Goal: Task Accomplishment & Management: Complete application form

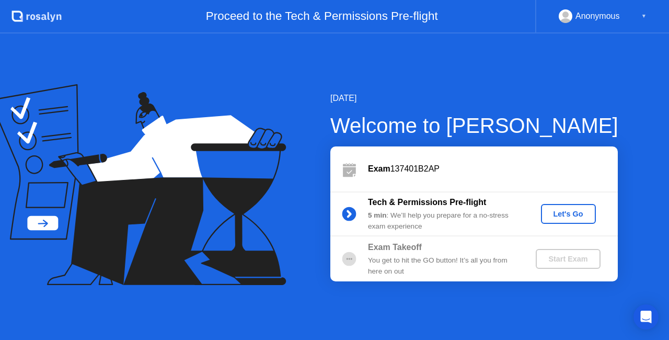
click at [575, 213] on div "Let's Go" at bounding box center [568, 213] width 46 height 8
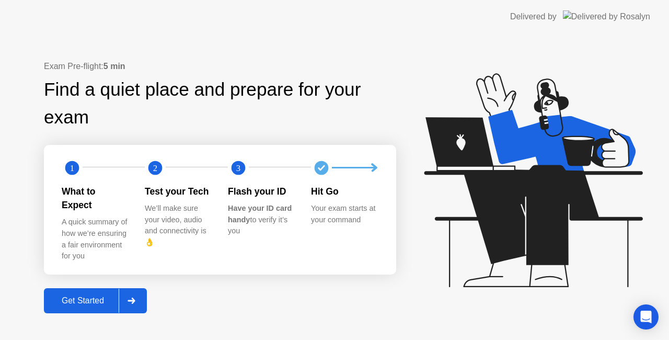
click at [88, 300] on button "Get Started" at bounding box center [95, 300] width 103 height 25
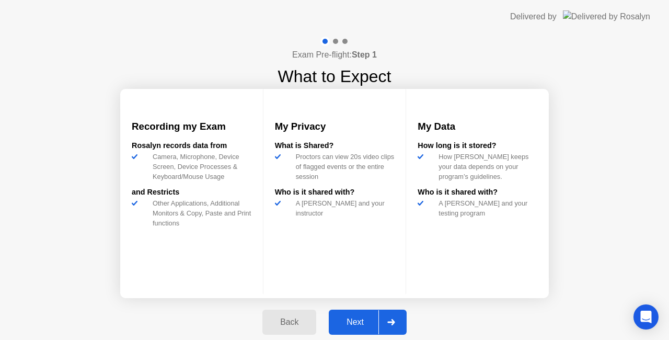
click at [349, 315] on button "Next" at bounding box center [368, 321] width 78 height 25
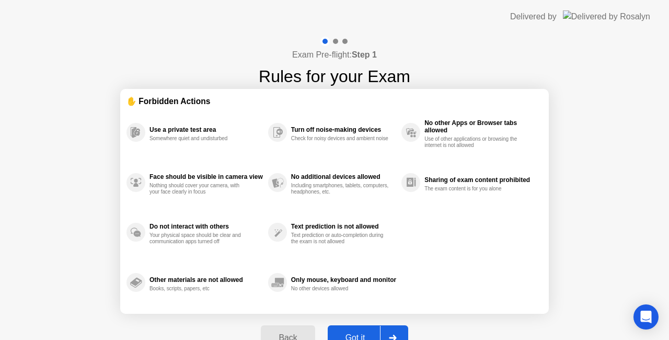
click at [364, 333] on div "Got it" at bounding box center [355, 337] width 49 height 9
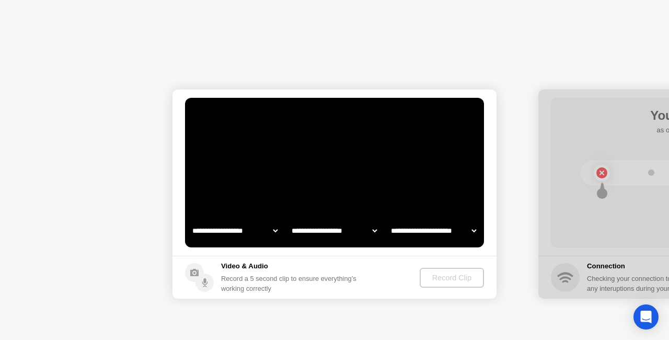
select select "**********"
select select "*******"
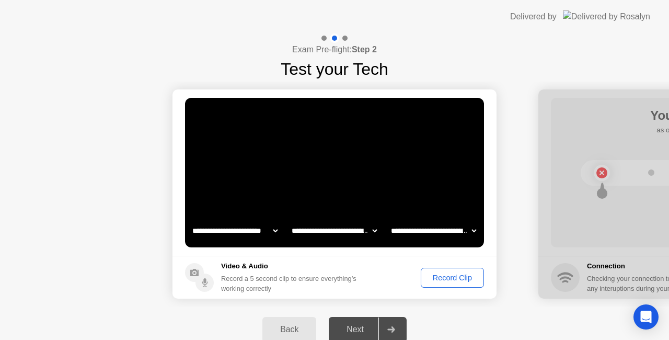
click at [449, 280] on div "Record Clip" at bounding box center [452, 277] width 56 height 8
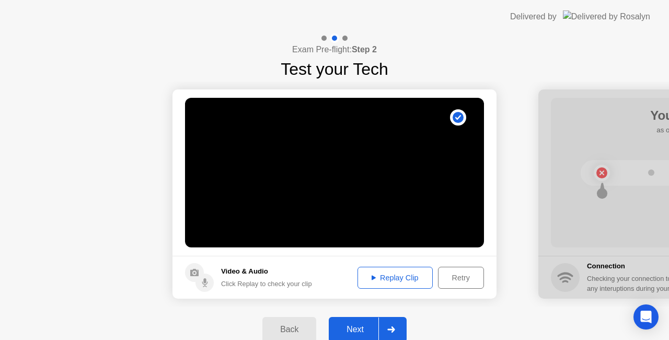
click at [406, 275] on div "Replay Clip" at bounding box center [395, 277] width 68 height 8
click at [358, 328] on div "Next" at bounding box center [355, 328] width 46 height 9
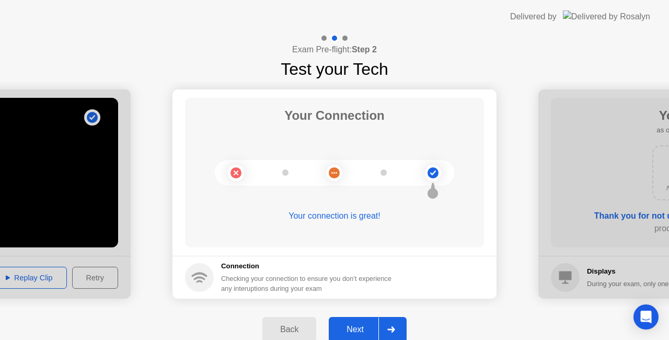
click at [356, 322] on button "Next" at bounding box center [368, 329] width 78 height 25
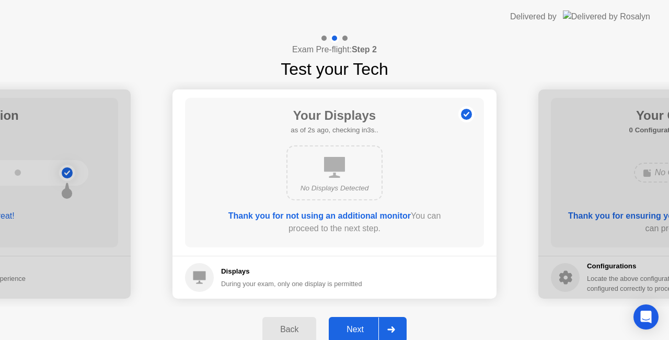
click at [356, 322] on button "Next" at bounding box center [368, 329] width 78 height 25
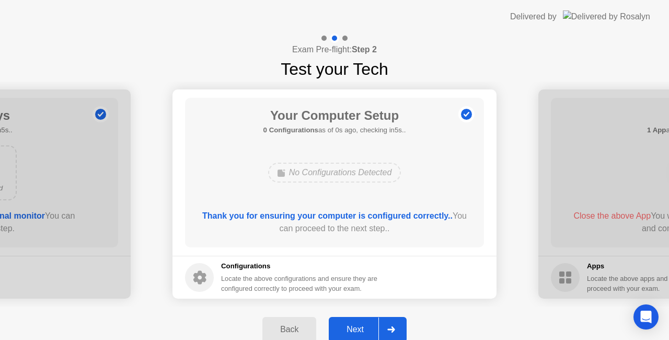
click at [356, 322] on button "Next" at bounding box center [368, 329] width 78 height 25
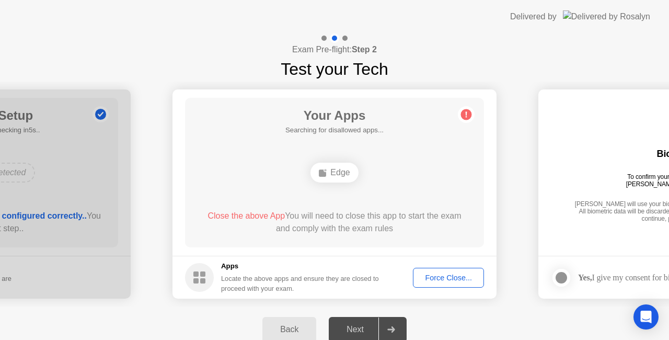
click at [433, 278] on div "Force Close..." at bounding box center [448, 277] width 64 height 8
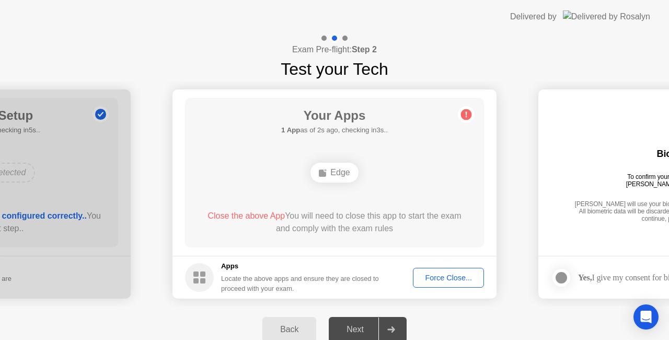
click at [452, 279] on div "Force Close..." at bounding box center [448, 277] width 64 height 8
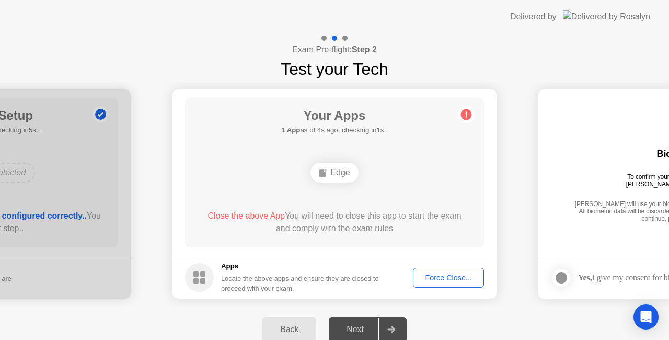
click at [351, 328] on div "Next" at bounding box center [355, 328] width 46 height 9
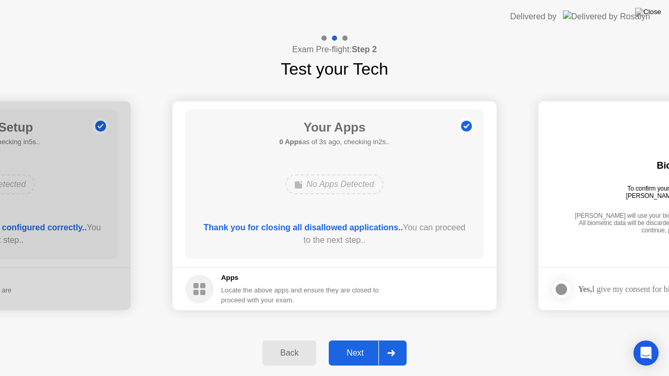
click at [346, 339] on div "Next" at bounding box center [355, 352] width 46 height 9
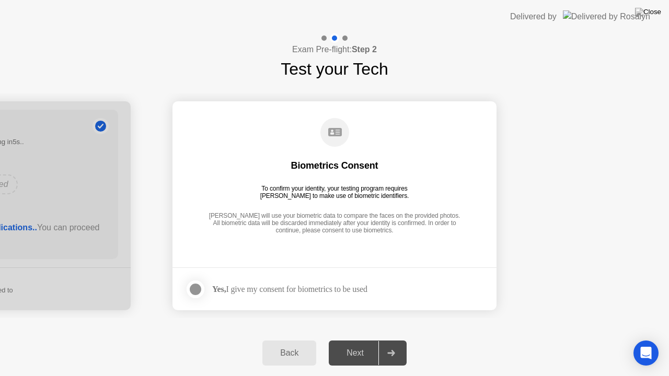
click at [191, 291] on div at bounding box center [195, 289] width 13 height 13
click at [351, 339] on div "Next" at bounding box center [355, 352] width 46 height 9
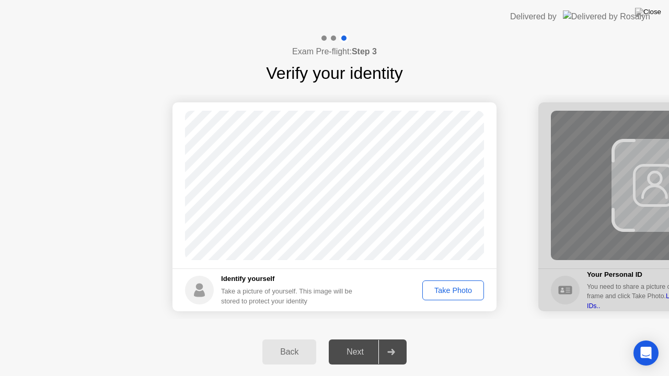
click at [455, 294] on div "Take Photo" at bounding box center [453, 290] width 54 height 8
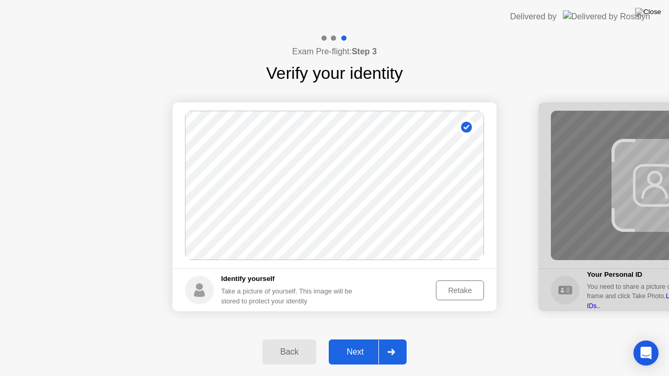
click at [344, 339] on div "Next" at bounding box center [355, 351] width 46 height 9
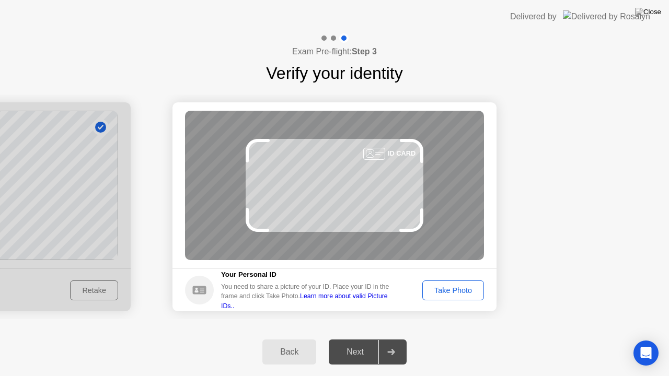
click at [344, 339] on div "Next" at bounding box center [355, 351] width 46 height 9
click at [453, 286] on div "Take Photo" at bounding box center [453, 290] width 54 height 8
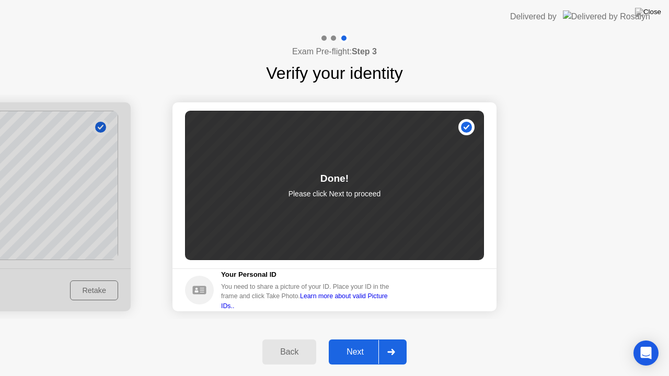
click at [352, 339] on div "Next" at bounding box center [355, 351] width 46 height 9
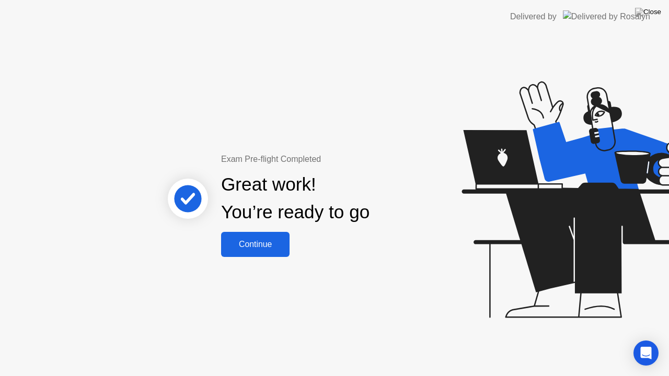
click at [253, 243] on div "Continue" at bounding box center [255, 244] width 62 height 9
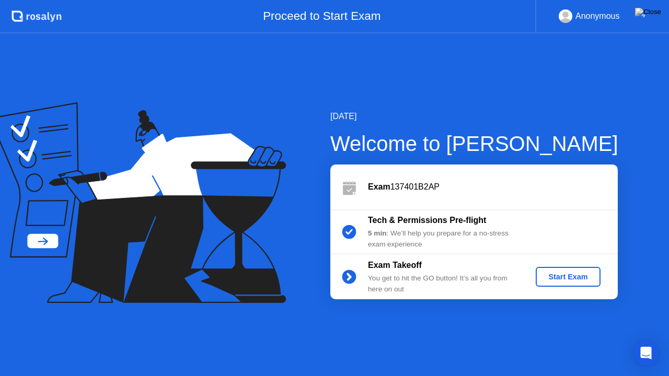
click at [560, 273] on div "Start Exam" at bounding box center [568, 277] width 56 height 8
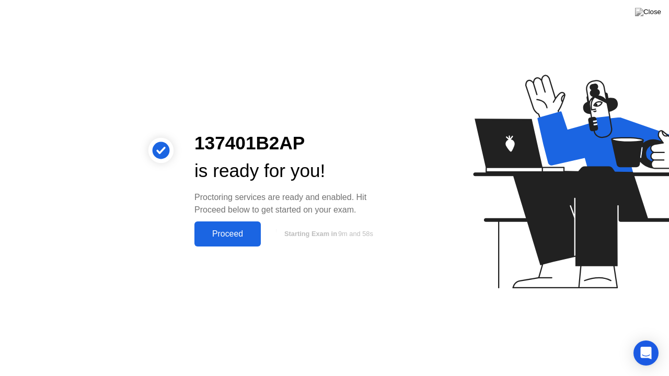
click at [215, 232] on div "Proceed" at bounding box center [227, 233] width 60 height 9
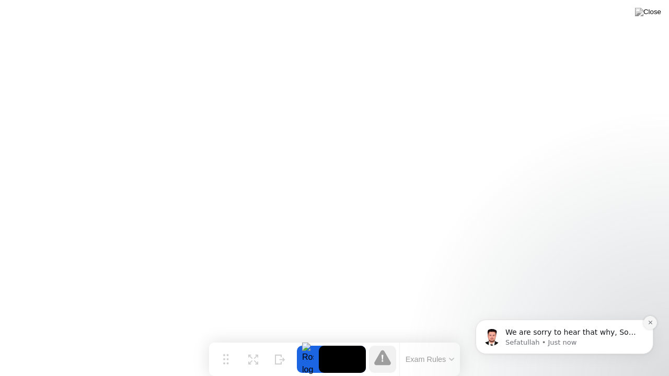
click at [649, 326] on button "Dismiss notification" at bounding box center [650, 323] width 14 height 14
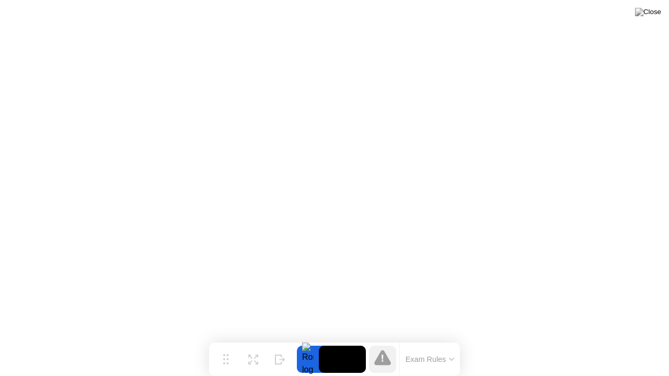
click at [387, 339] on icon at bounding box center [382, 357] width 17 height 15
click at [303, 339] on div at bounding box center [308, 359] width 22 height 27
click at [452, 339] on button "Exam Rules" at bounding box center [429, 359] width 55 height 9
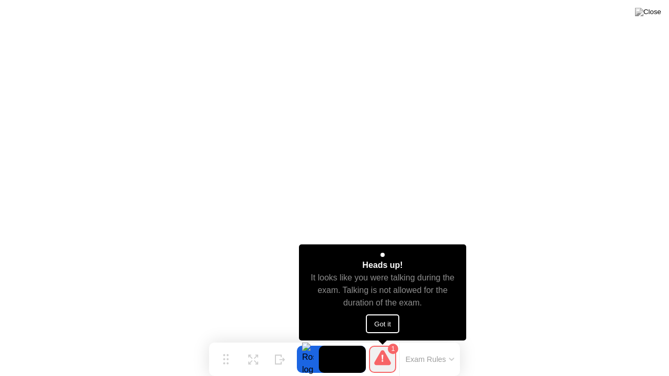
click at [379, 322] on button "Got it" at bounding box center [382, 323] width 33 height 19
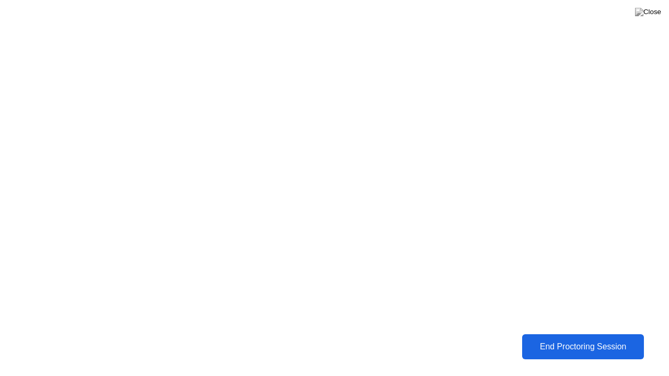
click at [565, 339] on div "End Proctoring Session" at bounding box center [582, 346] width 115 height 9
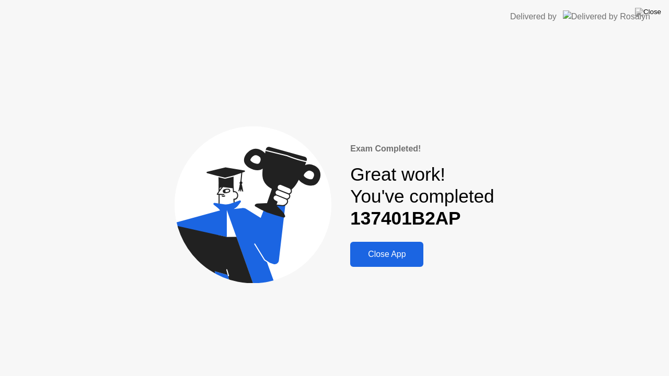
click at [389, 250] on div "Close App" at bounding box center [386, 254] width 67 height 9
